Goal: Task Accomplishment & Management: Manage account settings

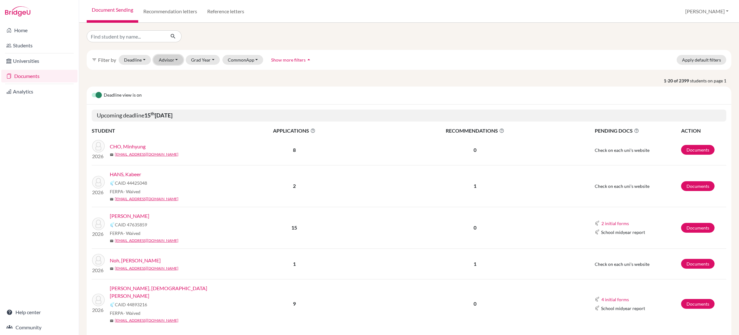
click at [170, 60] on button "Advisor" at bounding box center [168, 60] width 30 height 10
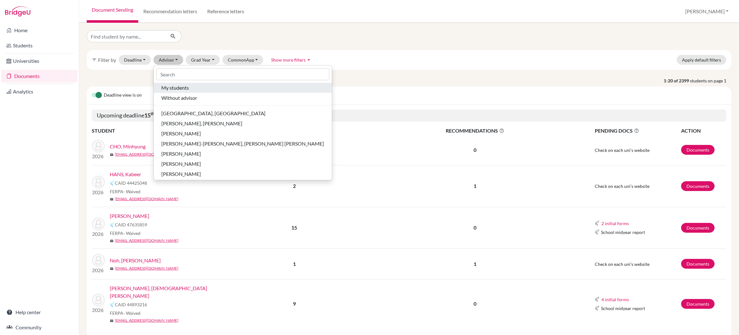
click at [168, 89] on span "My students" at bounding box center [175, 88] width 28 height 8
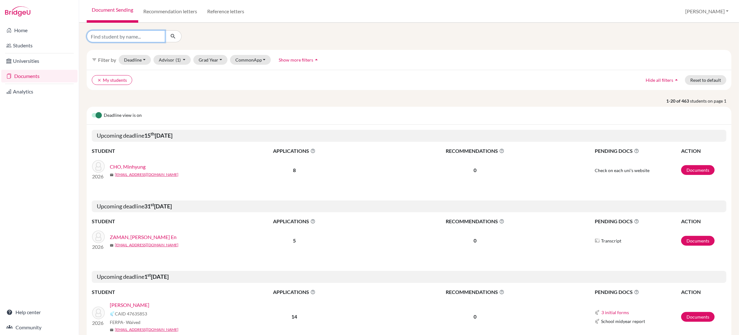
click at [106, 37] on input "Find student by name..." at bounding box center [126, 36] width 78 height 12
type input "s"
type input "wenxuan"
click at [173, 37] on icon "submit" at bounding box center [173, 36] width 6 height 6
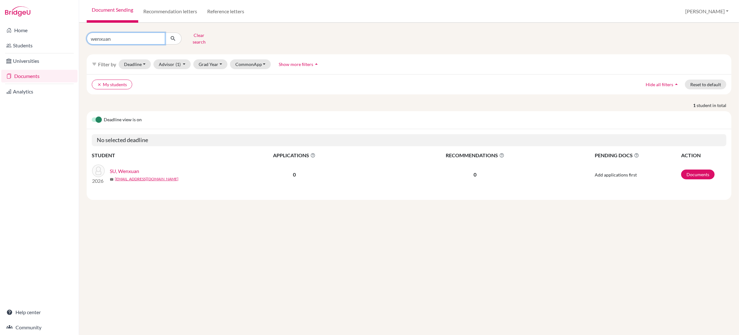
click at [125, 37] on input "wenxuan" at bounding box center [126, 39] width 78 height 12
type input "w"
type input "chen"
click at [172, 36] on icon "submit" at bounding box center [173, 38] width 6 height 6
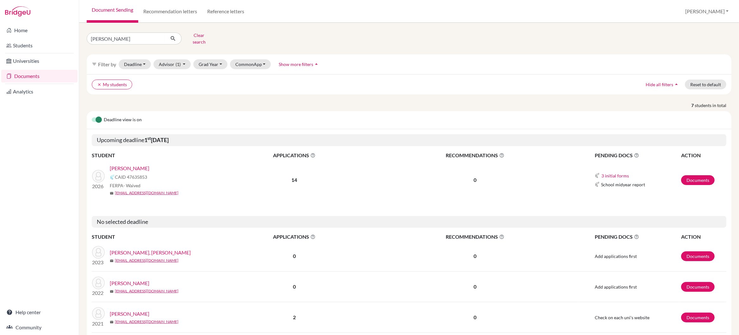
click at [124, 165] on link "[PERSON_NAME]" at bounding box center [130, 169] width 40 height 8
